Goal: Navigation & Orientation: Find specific page/section

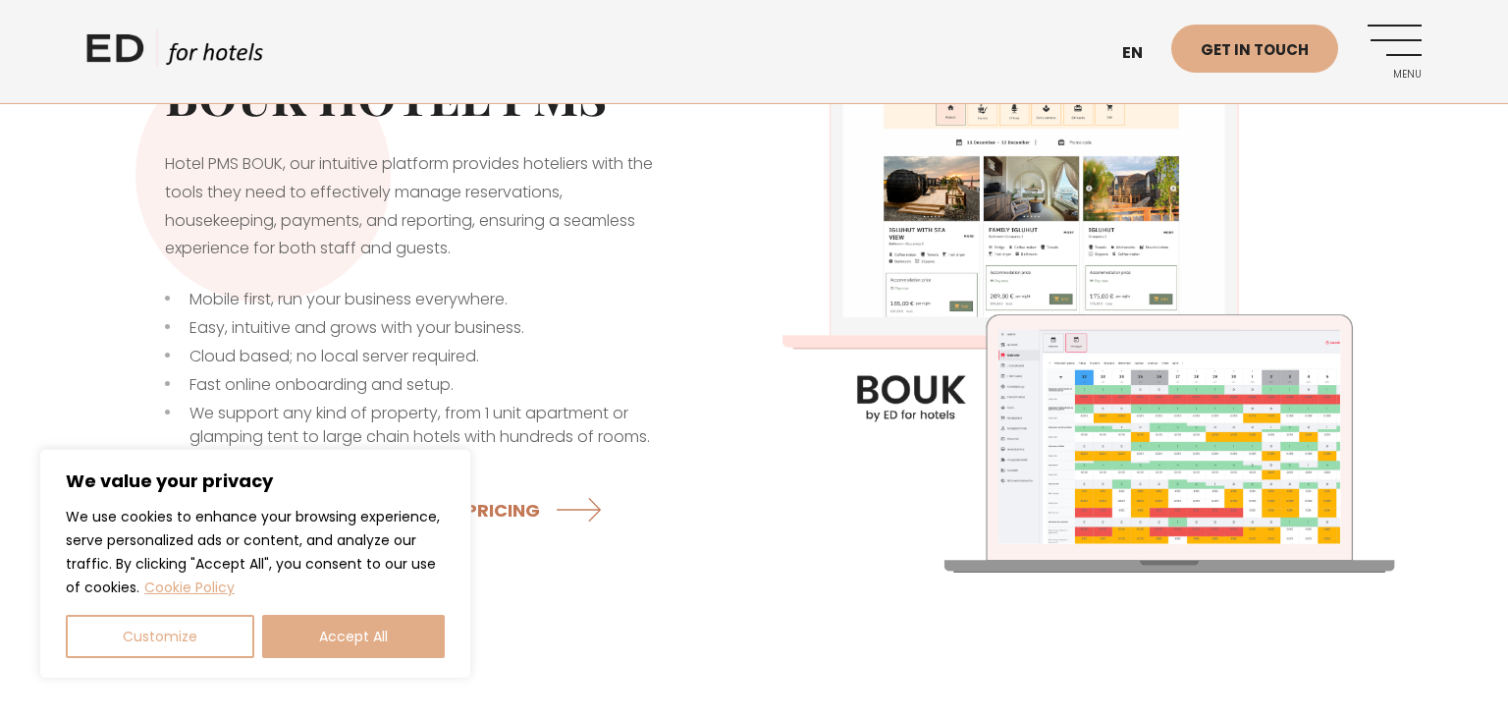
scroll to position [622, 0]
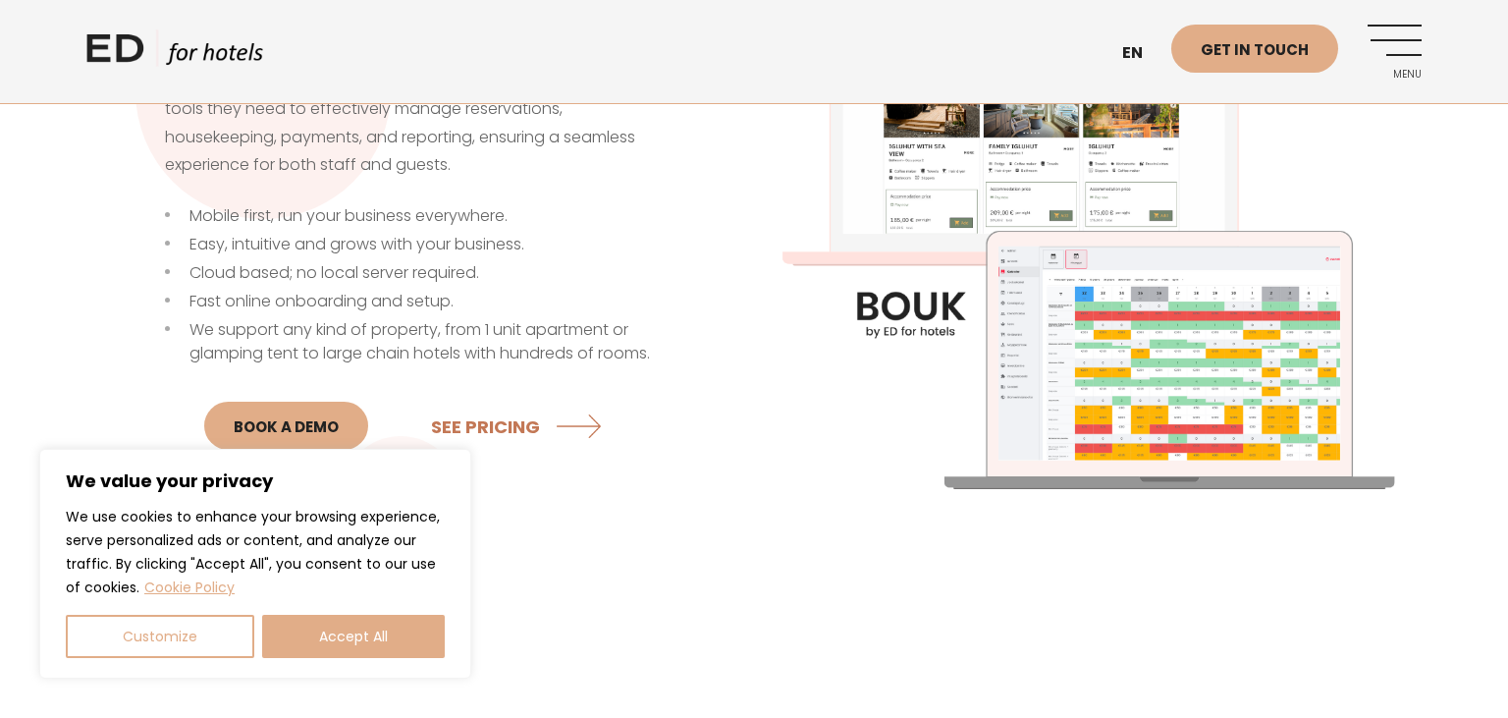
click at [1166, 394] on img at bounding box center [1088, 222] width 668 height 668
click at [1136, 387] on img at bounding box center [1088, 222] width 668 height 668
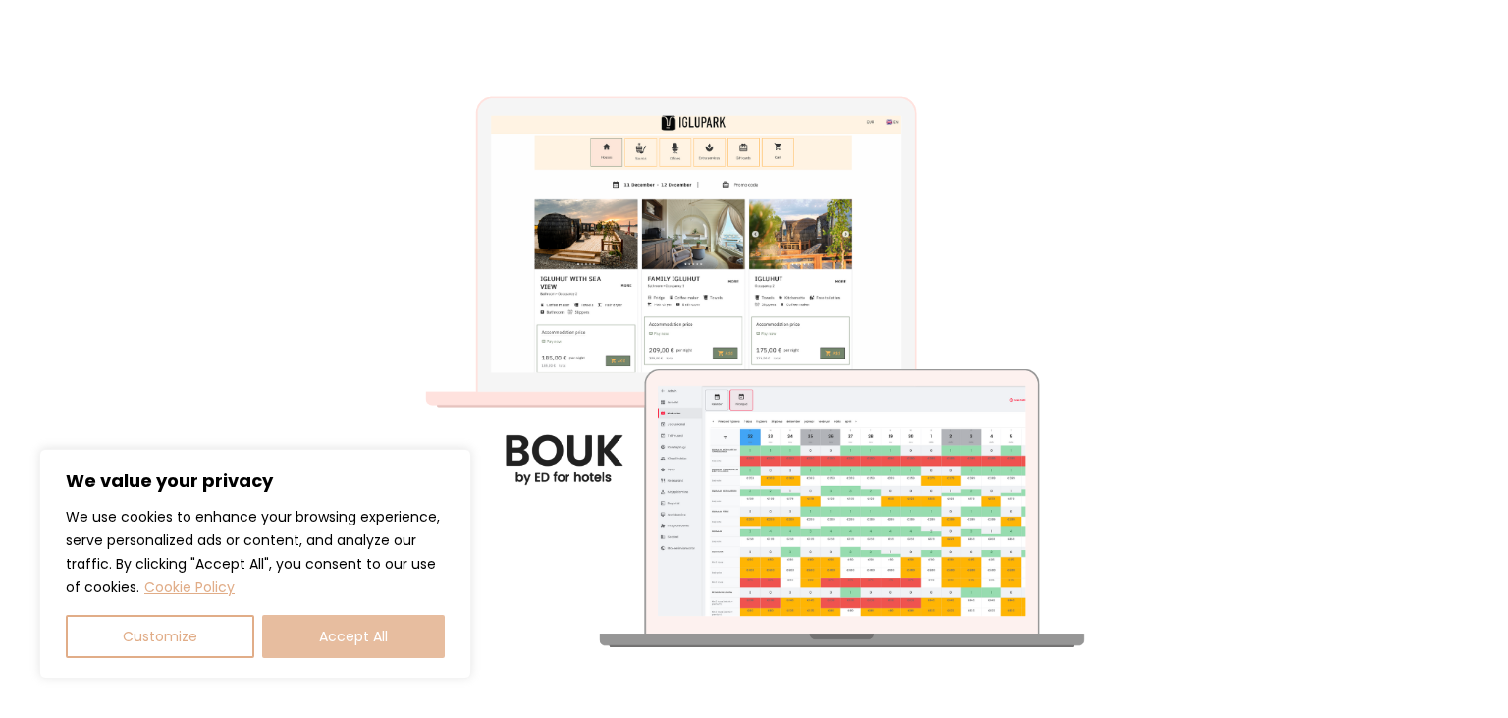
click at [345, 638] on button "Accept All" at bounding box center [353, 636] width 183 height 43
checkbox input "true"
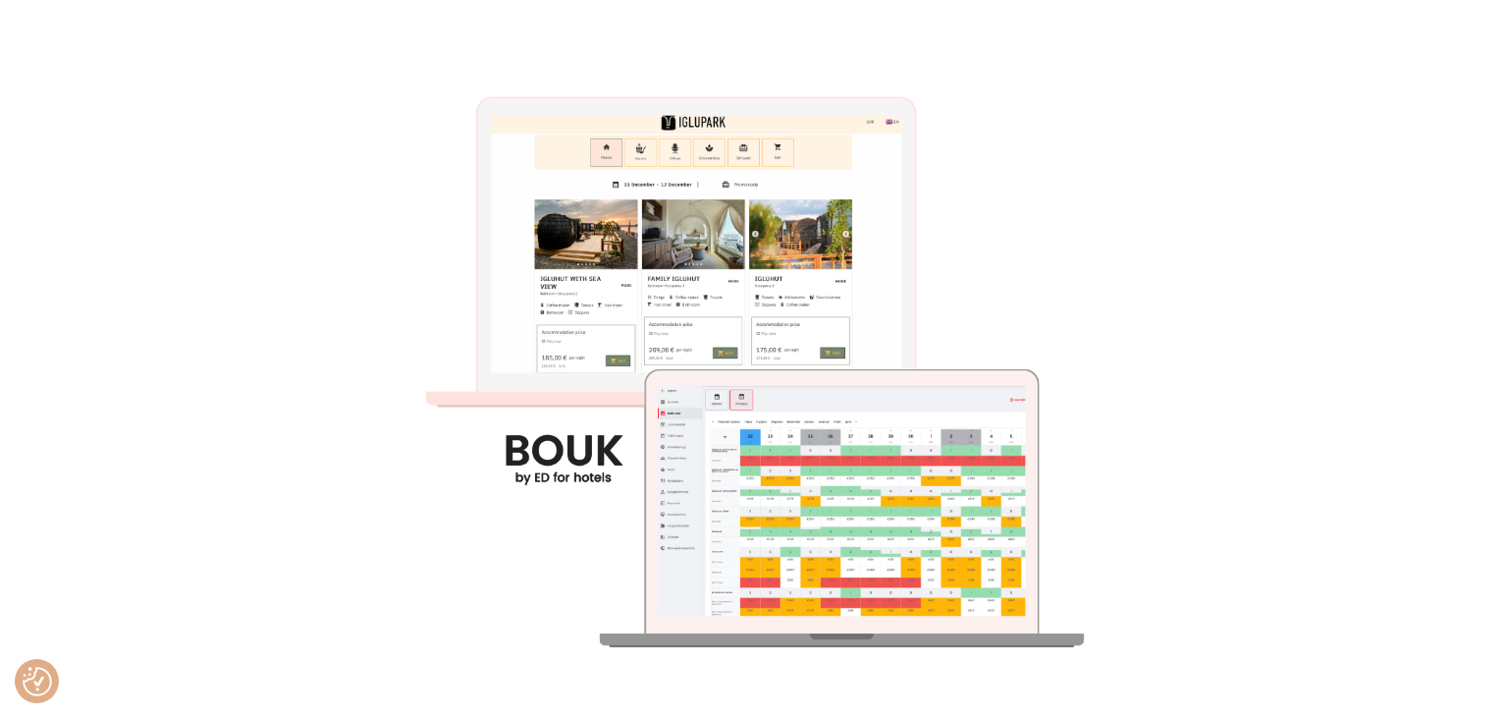
click at [556, 453] on img at bounding box center [755, 360] width 718 height 718
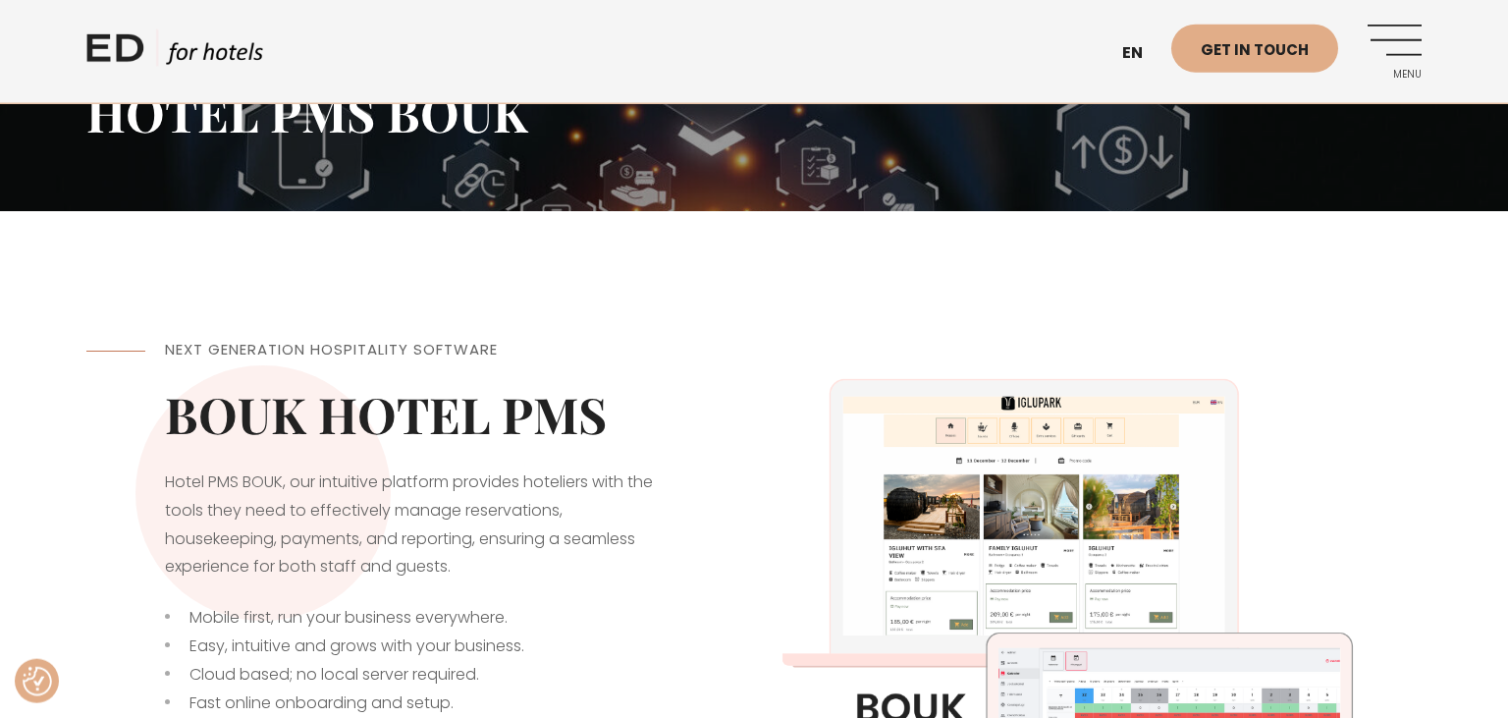
scroll to position [0, 0]
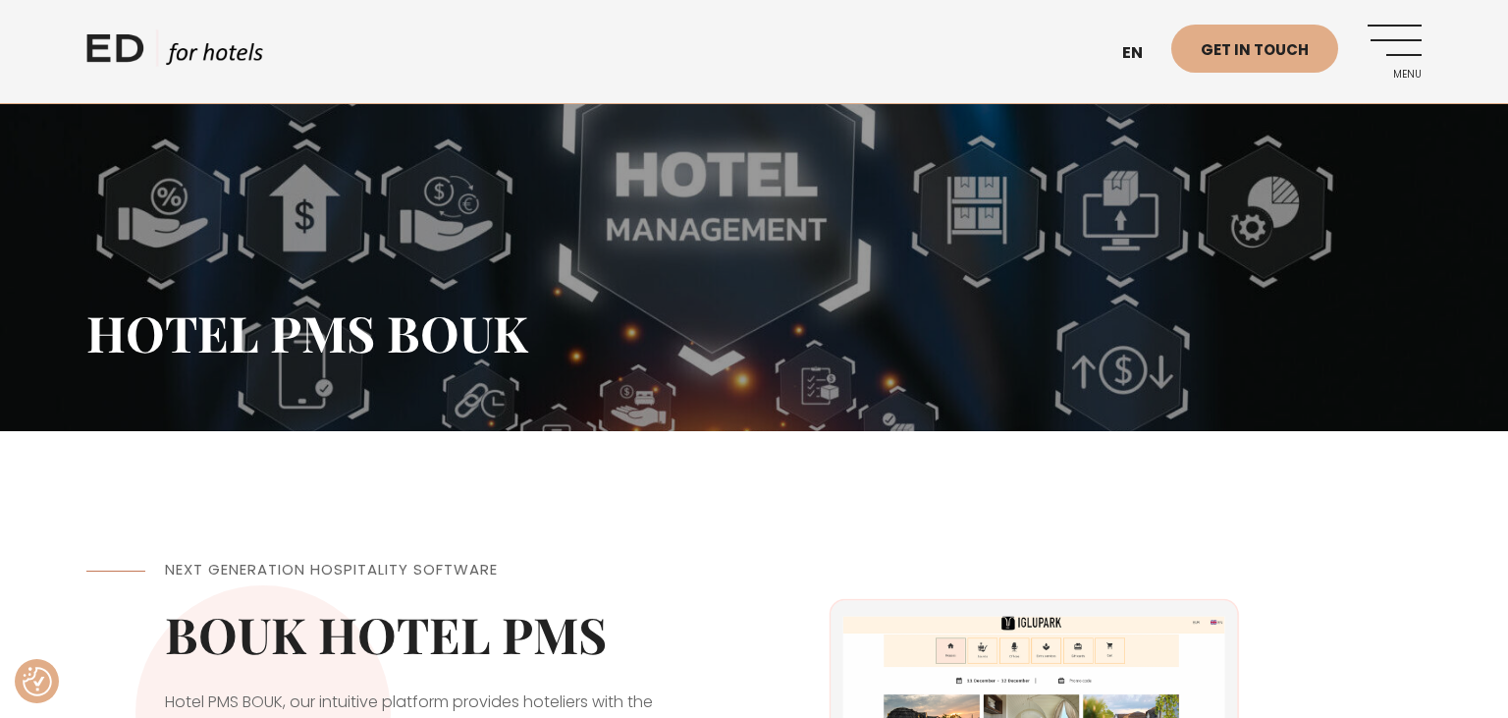
click at [1408, 43] on link "Menu" at bounding box center [1395, 52] width 54 height 54
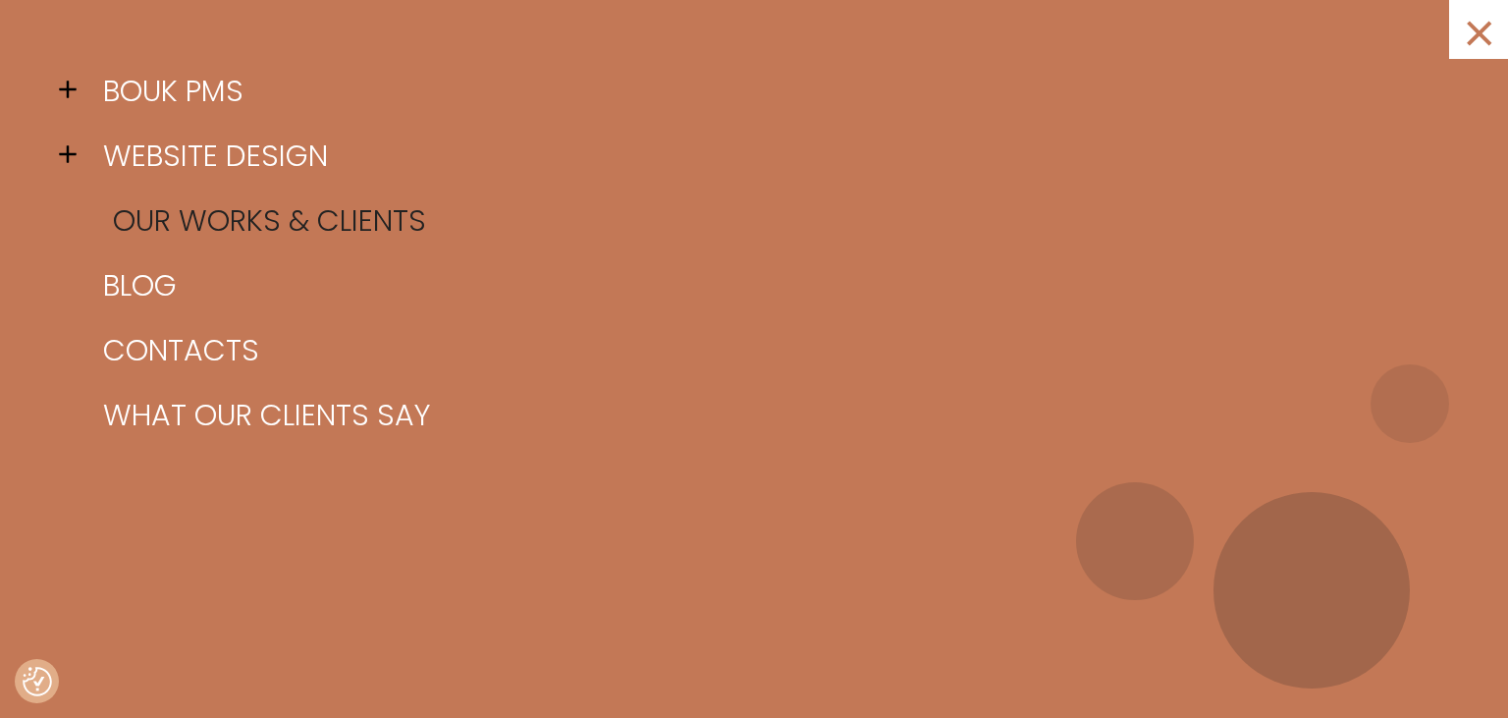
click at [298, 223] on link "Our works & clients" at bounding box center [778, 221] width 1361 height 65
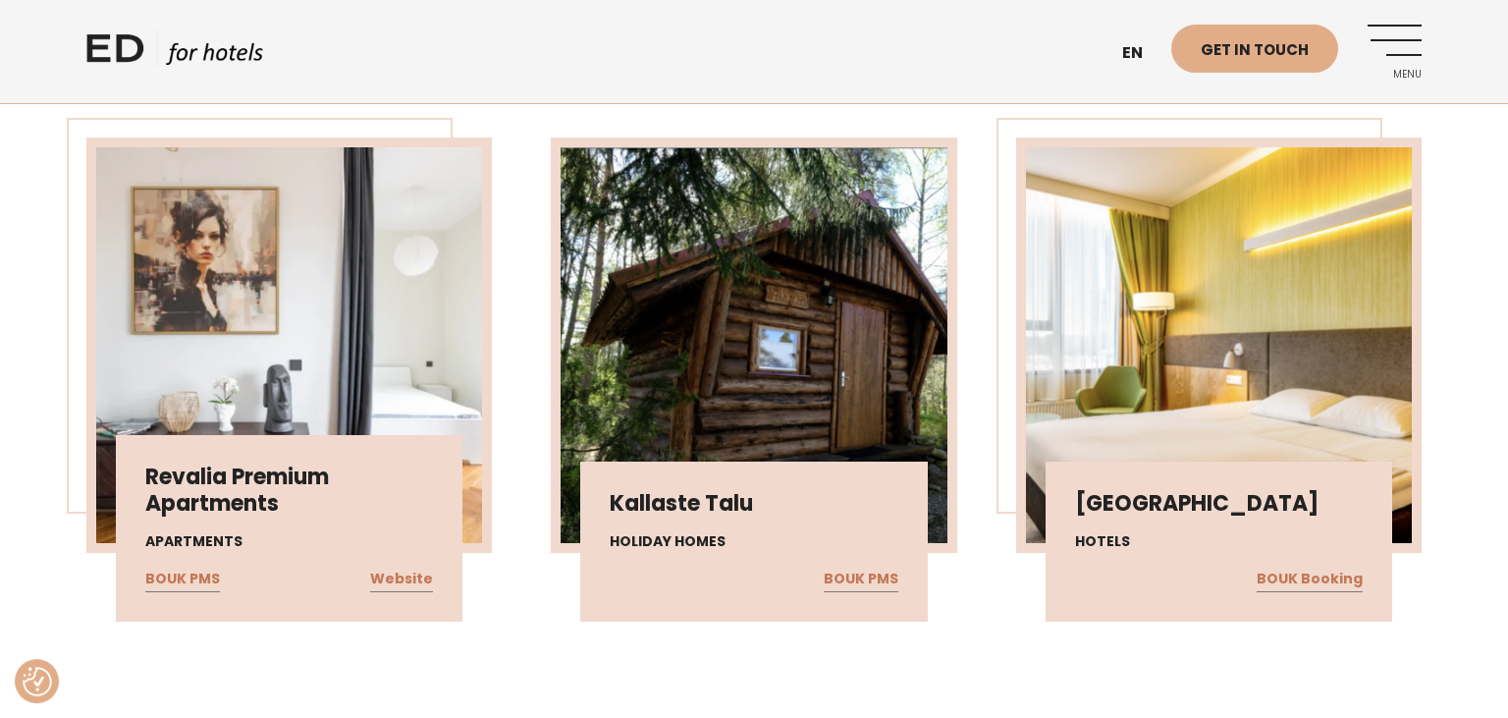
scroll to position [2281, 0]
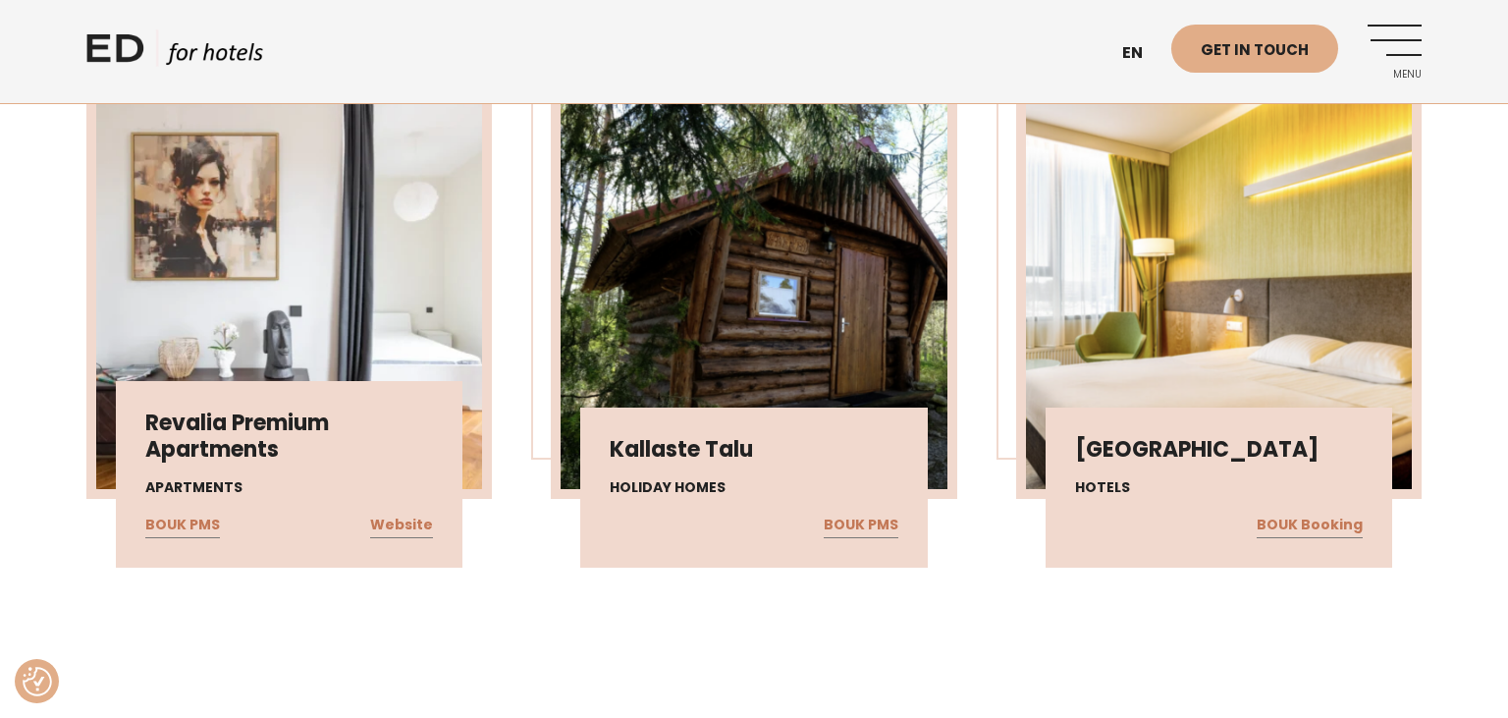
click at [209, 332] on img at bounding box center [289, 291] width 386 height 396
click at [163, 519] on link "BOUK PMS" at bounding box center [182, 526] width 75 height 26
